Goal: Book appointment/travel/reservation

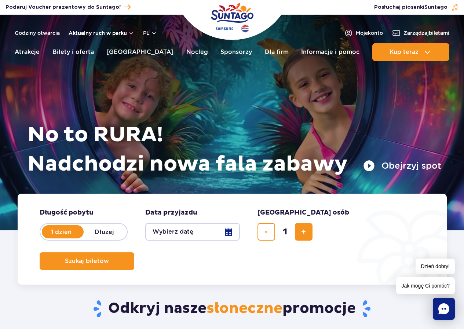
click at [124, 35] on button "Aktualny ruch w parku" at bounding box center [102, 33] width 66 height 6
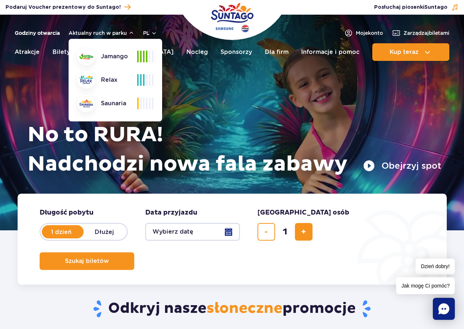
click at [54, 33] on link "Godziny otwarcia" at bounding box center [37, 32] width 45 height 7
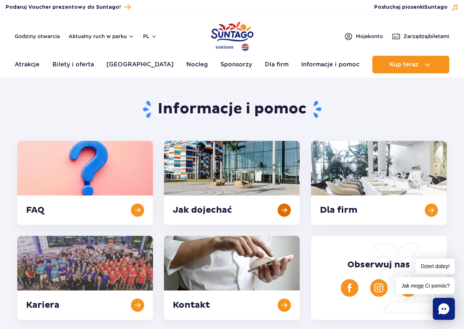
click at [288, 213] on link at bounding box center [232, 183] width 136 height 84
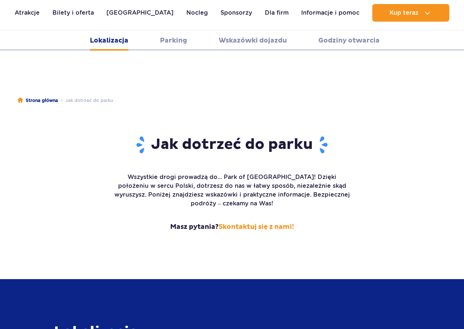
scroll to position [922, 0]
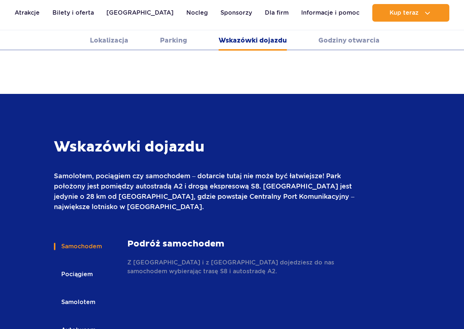
scroll to position [977, 0]
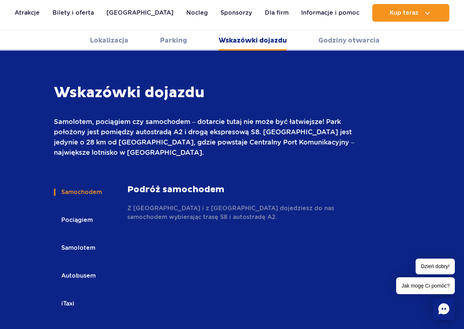
click at [83, 268] on button "Autobusem" at bounding box center [78, 276] width 48 height 16
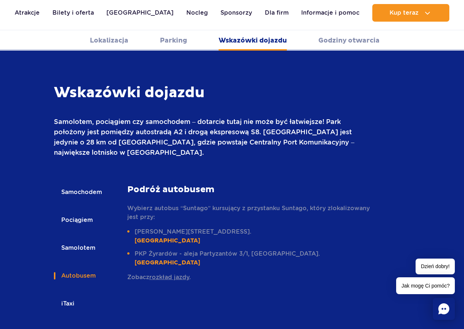
click at [165, 274] on link "rozkład jazdy" at bounding box center [169, 277] width 40 height 7
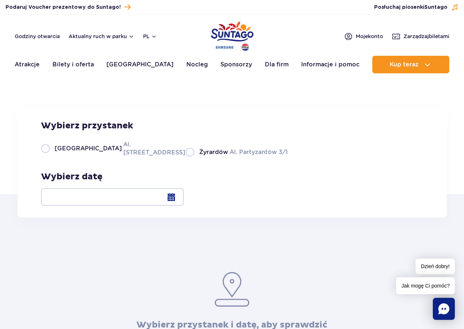
click at [48, 157] on label "Warszawa Al. Jerozolimskie 56" at bounding box center [109, 148] width 136 height 17
click at [48, 157] on input "Warszawa Al. Jerozolimskie 56" at bounding box center [45, 155] width 8 height 1
radio input "true"
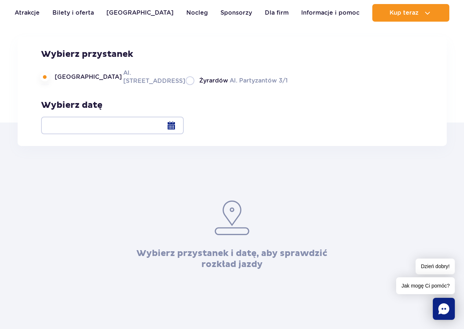
scroll to position [73, 0]
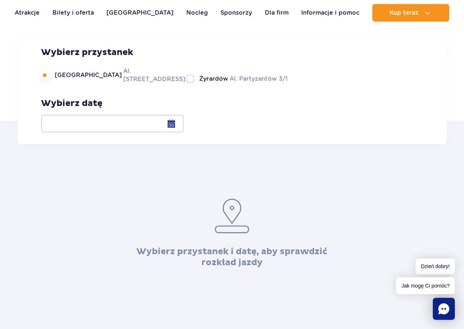
click at [184, 124] on div at bounding box center [112, 124] width 143 height 18
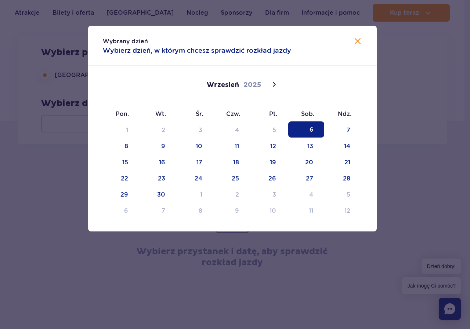
click at [314, 129] on span "6" at bounding box center [306, 129] width 36 height 16
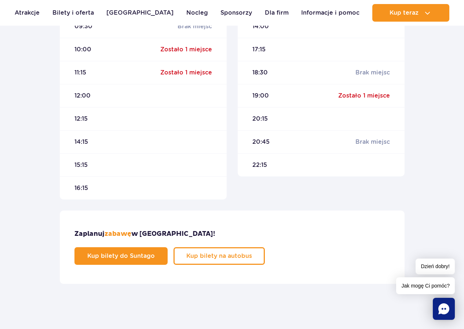
scroll to position [330, 0]
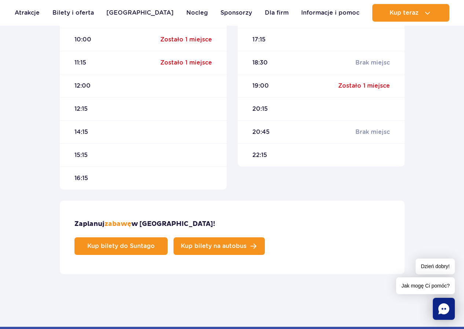
click at [265, 237] on link "Kup bilety na autobus" at bounding box center [219, 246] width 91 height 18
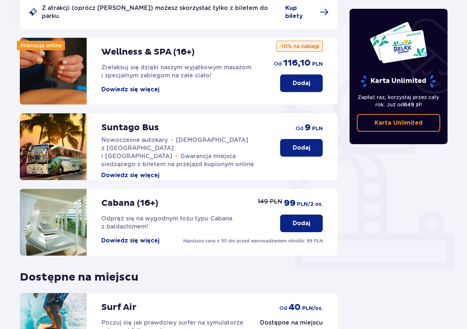
scroll to position [110, 0]
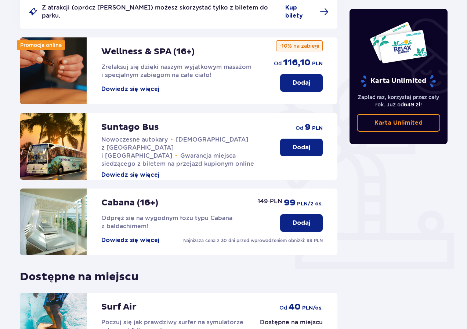
click at [302, 143] on p "Dodaj" at bounding box center [302, 147] width 18 height 8
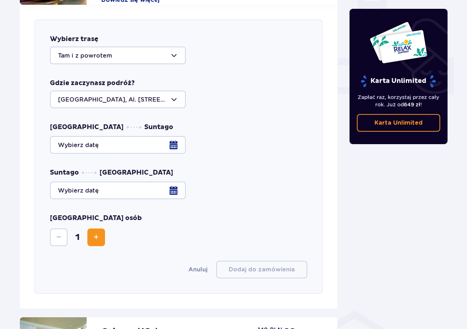
scroll to position [288, 0]
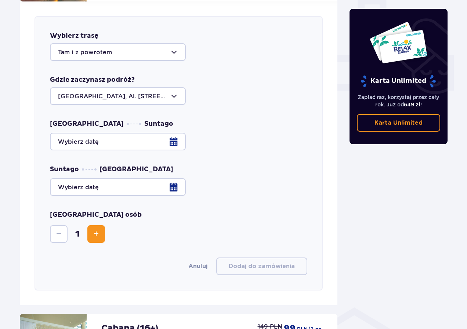
click at [173, 138] on div at bounding box center [178, 142] width 257 height 18
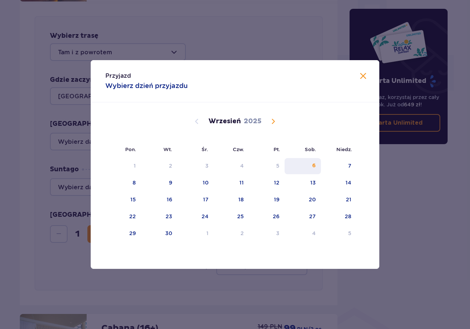
click at [313, 162] on div "6" at bounding box center [302, 166] width 36 height 16
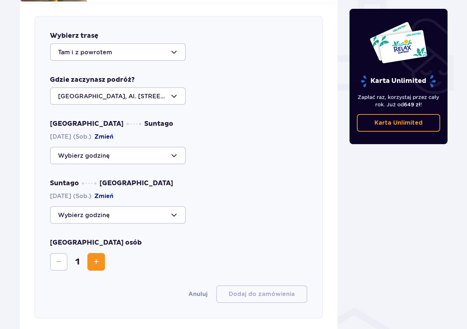
click at [175, 212] on div at bounding box center [118, 215] width 136 height 18
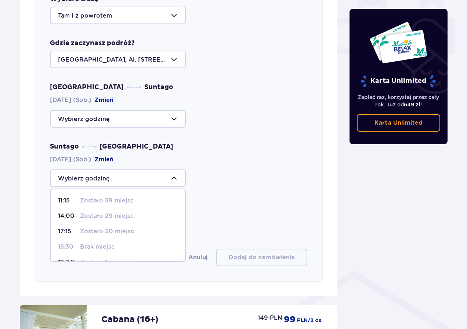
click at [103, 197] on p "Zostało 39 miejsc" at bounding box center [107, 201] width 54 height 8
type input "11:15"
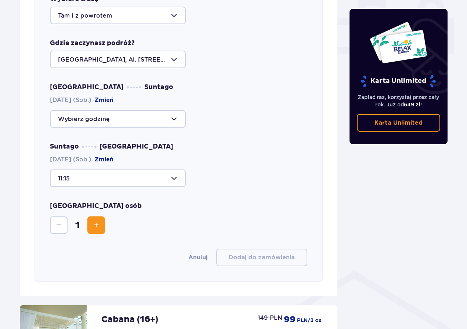
click at [97, 221] on span "Increase" at bounding box center [96, 225] width 9 height 9
click at [61, 221] on span "Decrease" at bounding box center [58, 225] width 9 height 9
click at [172, 110] on div at bounding box center [118, 119] width 136 height 18
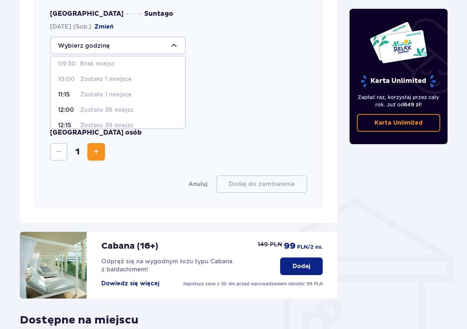
scroll to position [37, 0]
click at [103, 88] on p "Zostało 36 miejsc" at bounding box center [107, 92] width 54 height 8
type input "12:00"
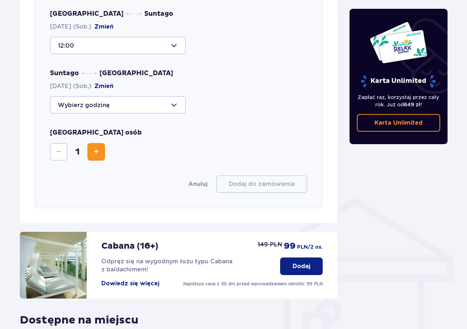
click at [173, 100] on div at bounding box center [118, 105] width 136 height 18
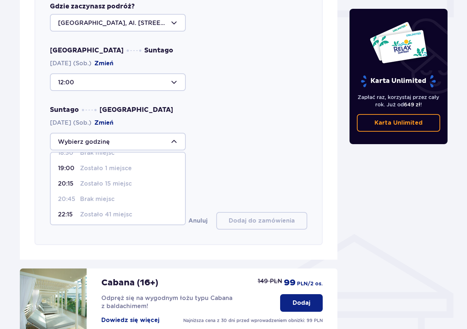
scroll to position [43, 0]
click at [123, 178] on p "Zostało 15 miejsc" at bounding box center [106, 182] width 52 height 8
type input "20:15"
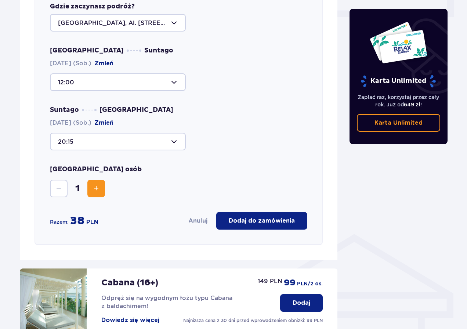
click at [102, 187] on button "Increase" at bounding box center [96, 189] width 18 height 18
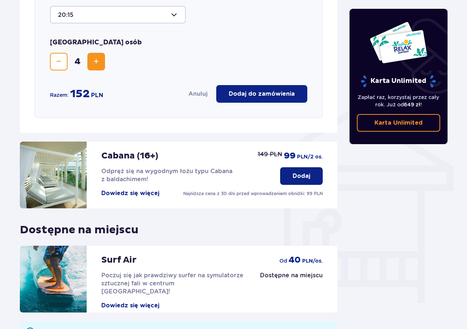
scroll to position [509, 0]
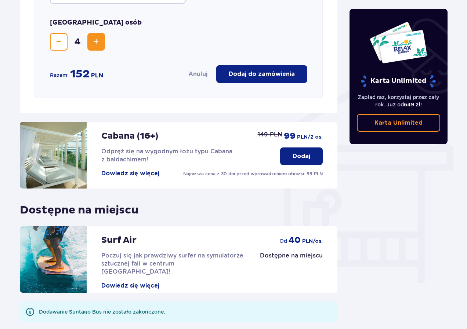
click at [117, 170] on button "Dowiedz się więcej" at bounding box center [130, 174] width 58 height 8
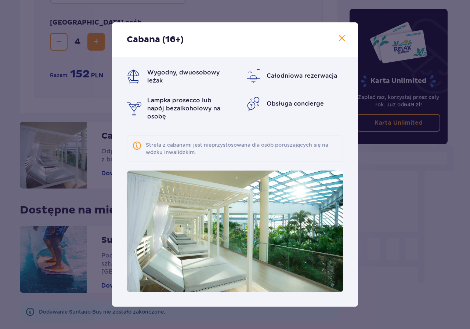
click at [340, 40] on span at bounding box center [341, 38] width 9 height 9
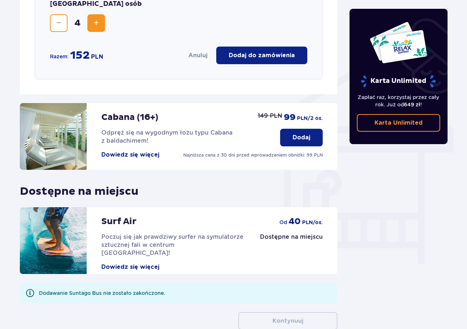
scroll to position [565, 0]
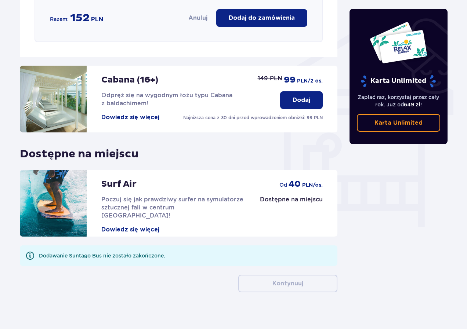
click at [109, 226] on button "Dowiedz się więcej" at bounding box center [130, 230] width 58 height 8
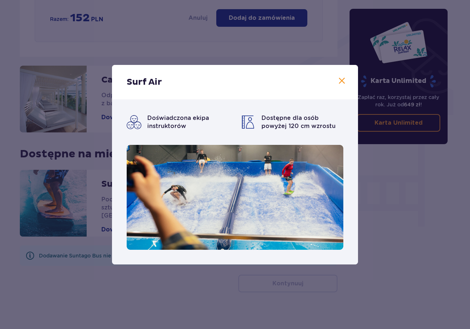
click at [338, 79] on span at bounding box center [341, 81] width 9 height 9
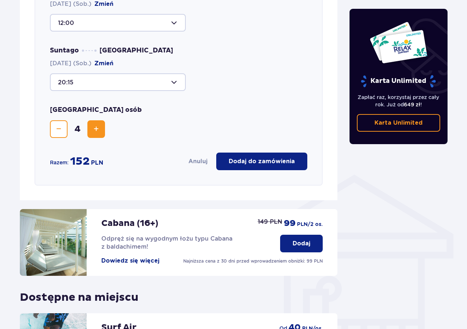
scroll to position [418, 0]
